Goal: Task Accomplishment & Management: Use online tool/utility

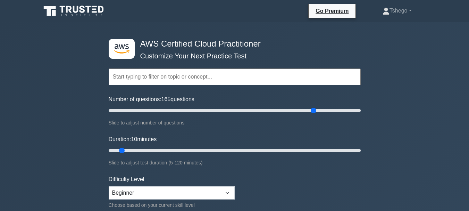
drag, startPoint x: 119, startPoint y: 111, endPoint x: 315, endPoint y: 105, distance: 195.4
click at [315, 106] on input "Number of questions: 165 questions" at bounding box center [235, 110] width 252 height 8
drag, startPoint x: 314, startPoint y: 106, endPoint x: 377, endPoint y: 113, distance: 63.2
type input "200"
click at [361, 113] on input "Number of questions: 200 questions" at bounding box center [235, 110] width 252 height 8
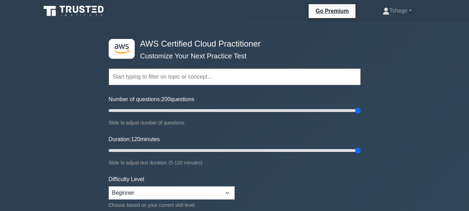
drag, startPoint x: 121, startPoint y: 150, endPoint x: 378, endPoint y: 162, distance: 257.0
type input "120"
click at [361, 154] on input "Duration: 120 minutes" at bounding box center [235, 150] width 252 height 8
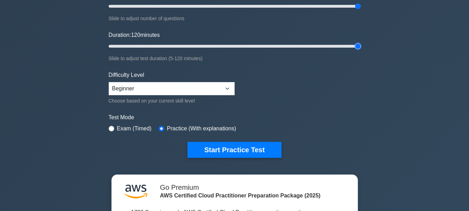
scroll to position [104, 0]
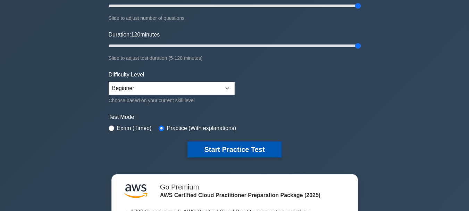
click at [268, 148] on button "Start Practice Test" at bounding box center [234, 149] width 94 height 16
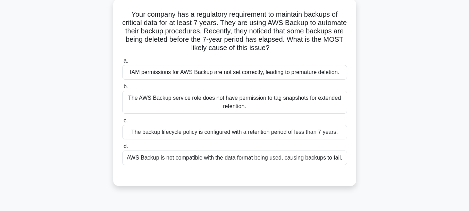
scroll to position [42, 0]
